Goal: Information Seeking & Learning: Find specific fact

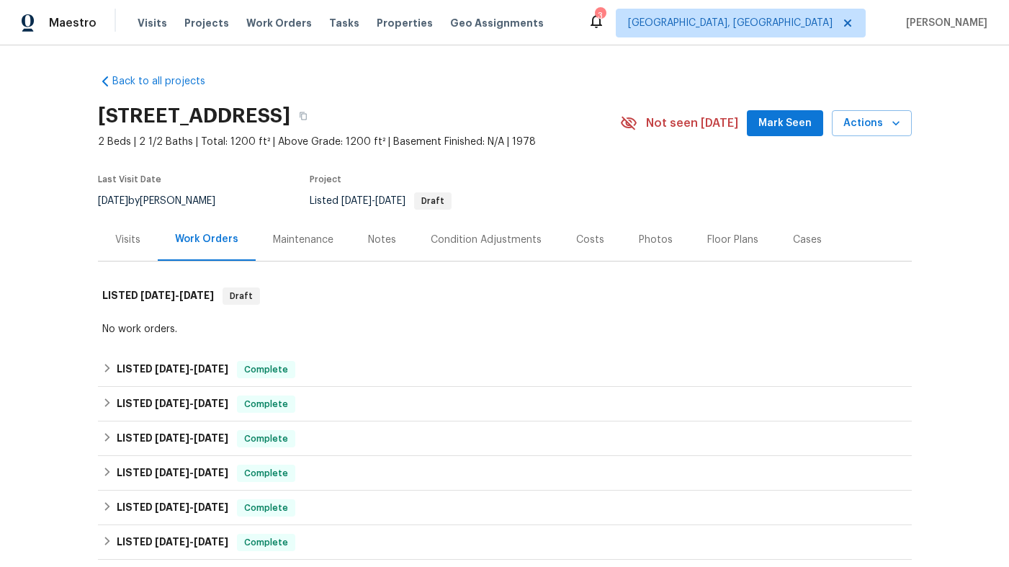
click at [141, 241] on div "Visits" at bounding box center [128, 239] width 60 height 42
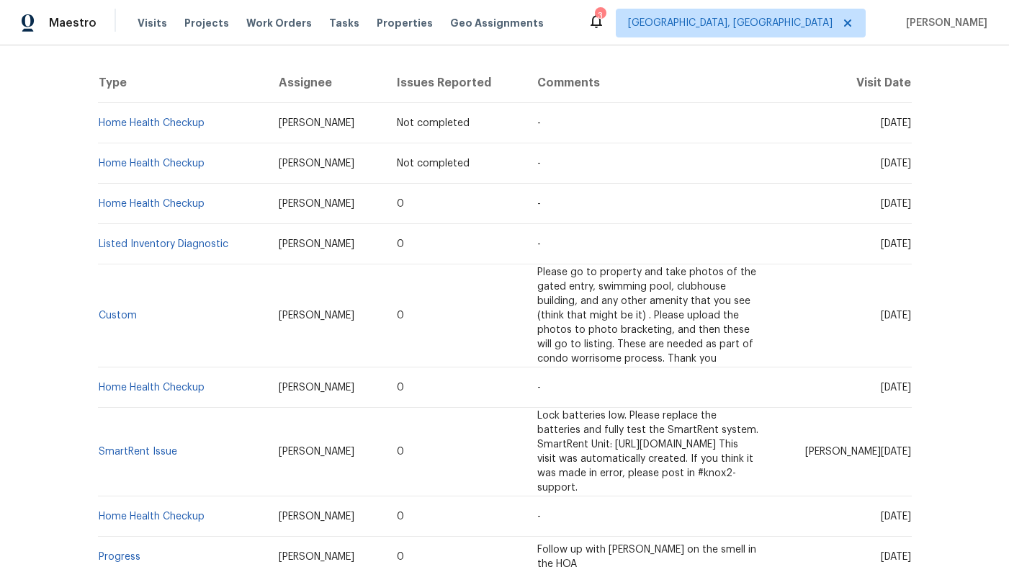
scroll to position [279, 0]
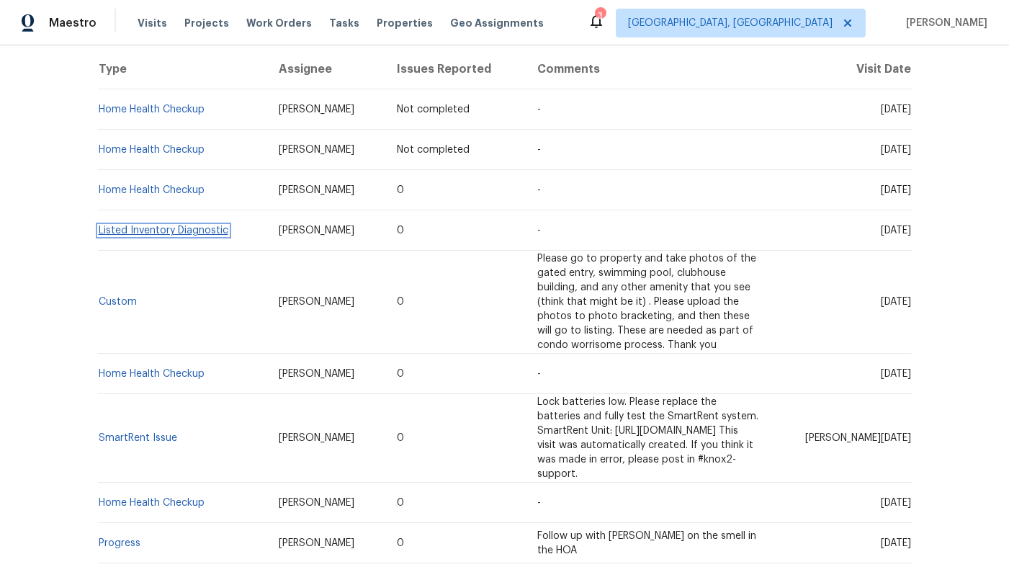
click at [153, 230] on link "Listed Inventory Diagnostic" at bounding box center [164, 230] width 130 height 10
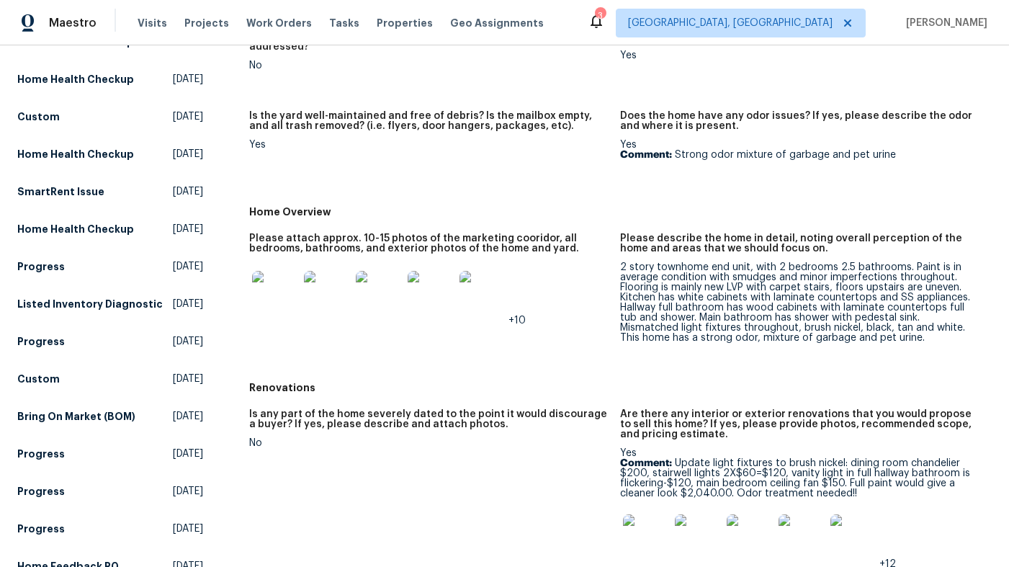
scroll to position [189, 0]
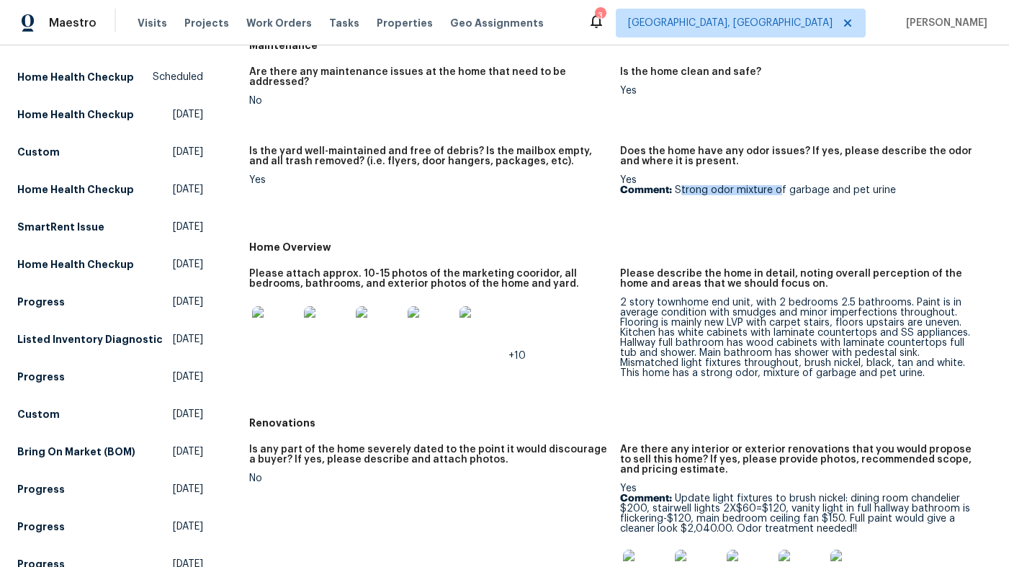
drag, startPoint x: 682, startPoint y: 176, endPoint x: 778, endPoint y: 179, distance: 96.5
click at [778, 185] on p "Comment: Strong odor mixture of garbage and pet urine" at bounding box center [800, 190] width 360 height 10
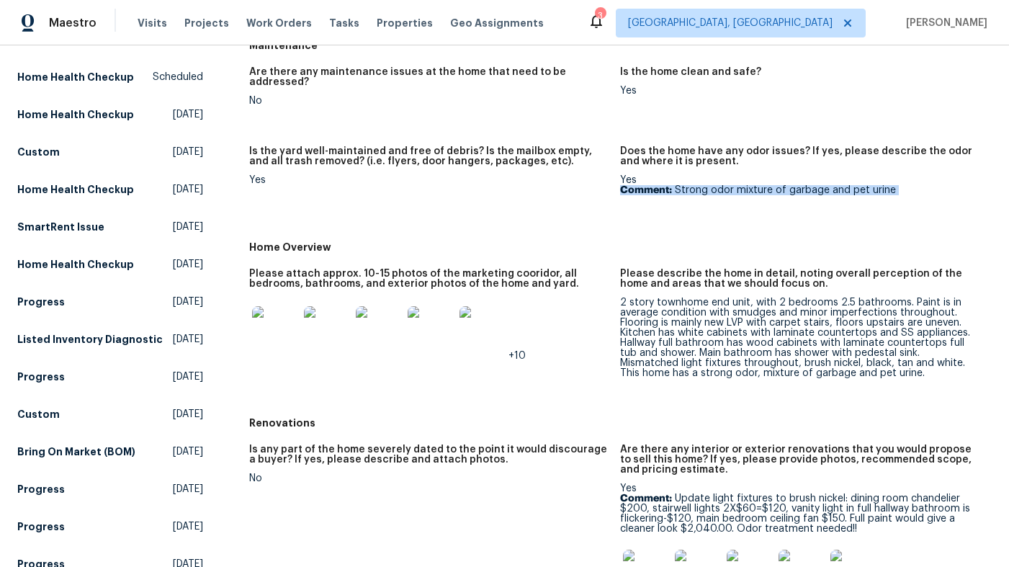
click at [775, 193] on figure "Does the home have any odor issues? If yes, please describe the odor and where …" at bounding box center [806, 185] width 372 height 79
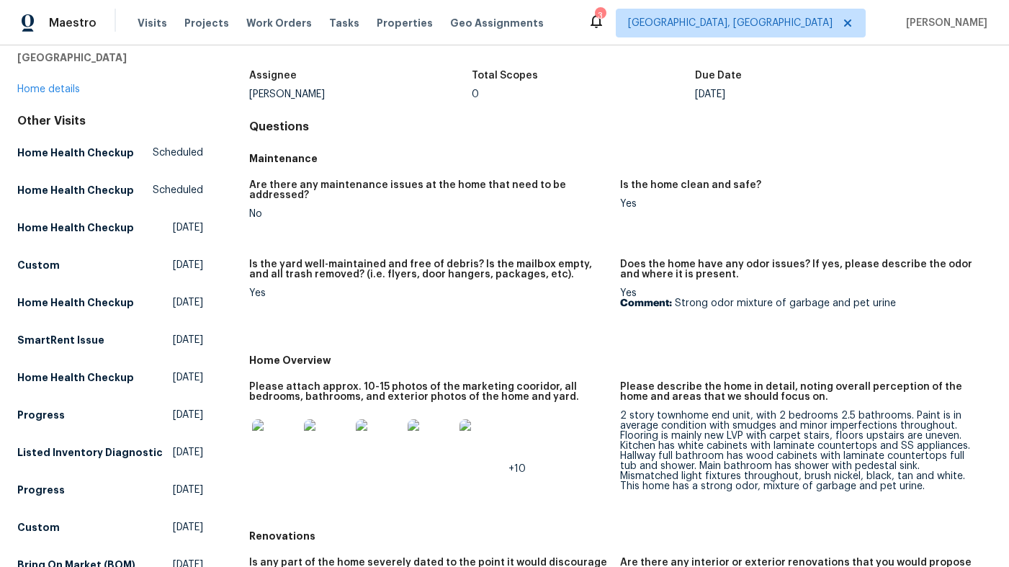
scroll to position [0, 0]
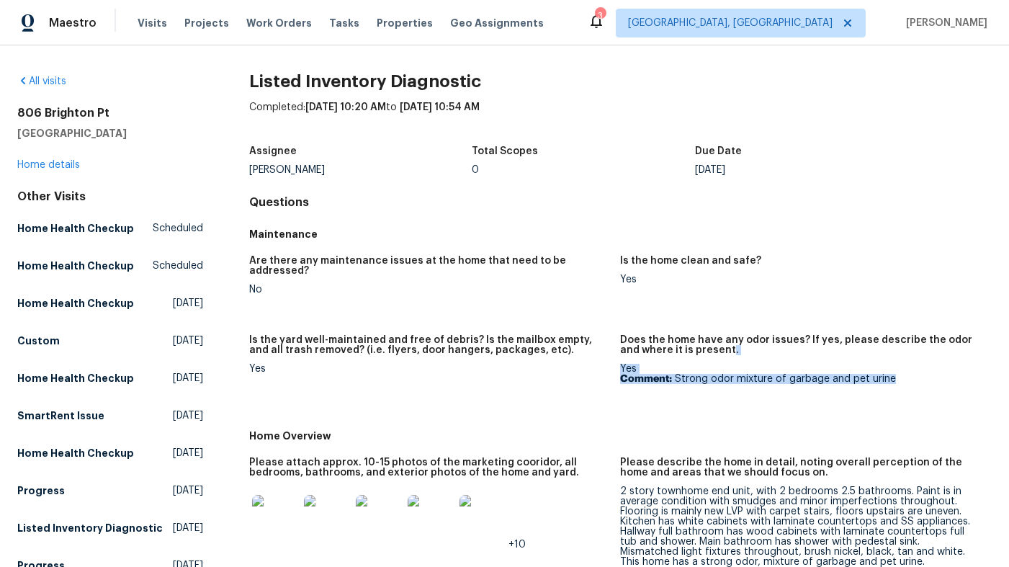
drag, startPoint x: 708, startPoint y: 336, endPoint x: 708, endPoint y: 403, distance: 66.3
click at [708, 403] on figure "Does the home have any odor issues? If yes, please describe the odor and where …" at bounding box center [806, 374] width 372 height 79
